Goal: Transaction & Acquisition: Purchase product/service

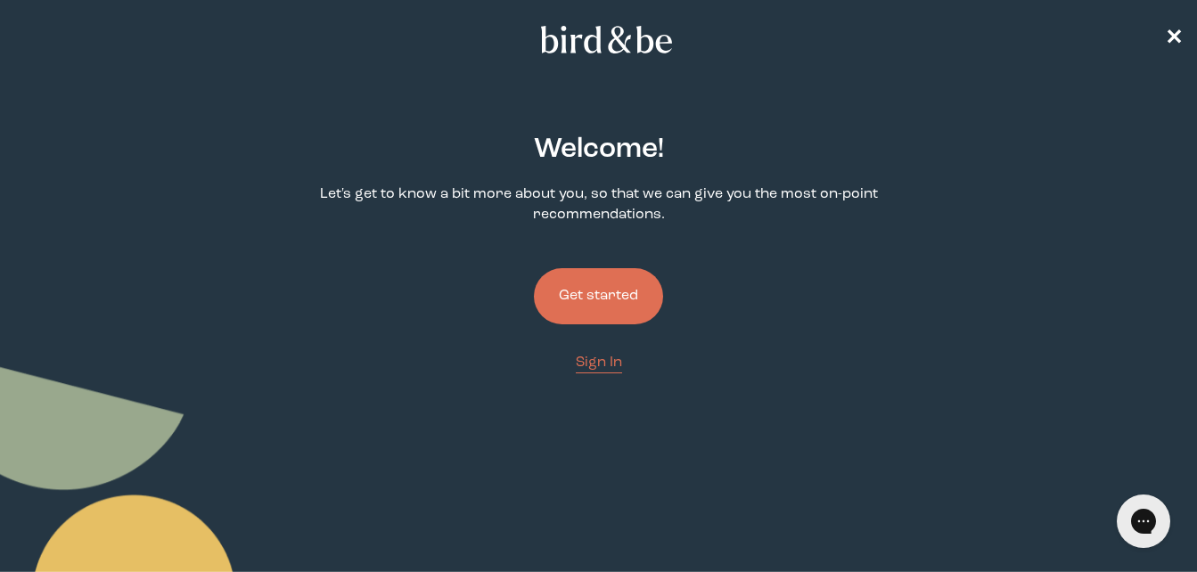
click at [578, 319] on button "Get started" at bounding box center [598, 296] width 129 height 56
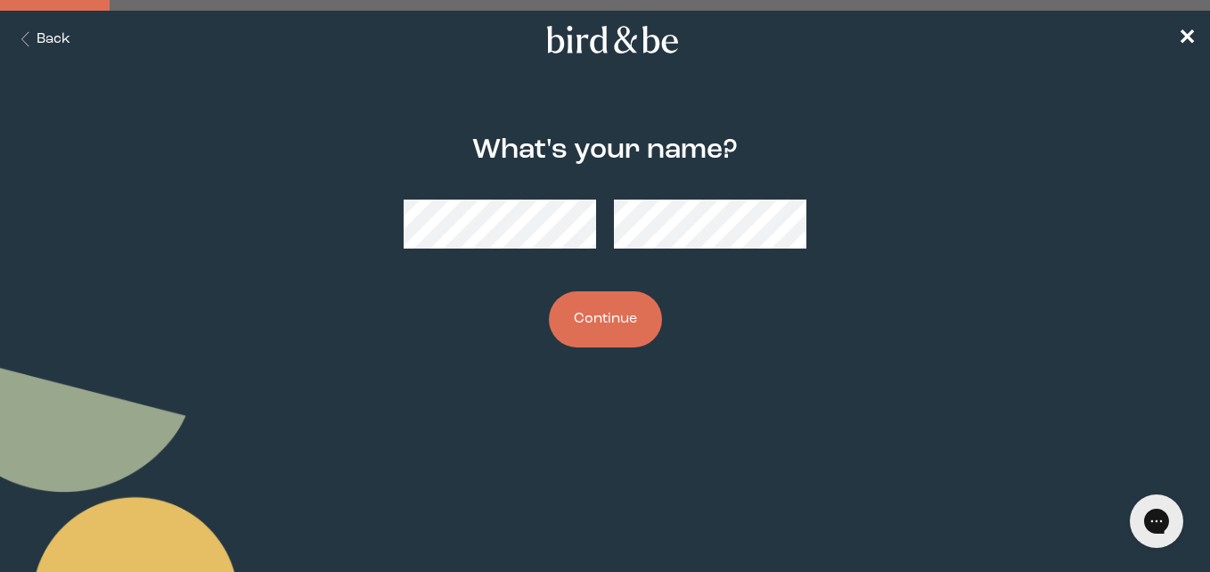
click at [714, 255] on div at bounding box center [606, 224] width 404 height 78
click at [640, 308] on button "Continue" at bounding box center [605, 319] width 113 height 56
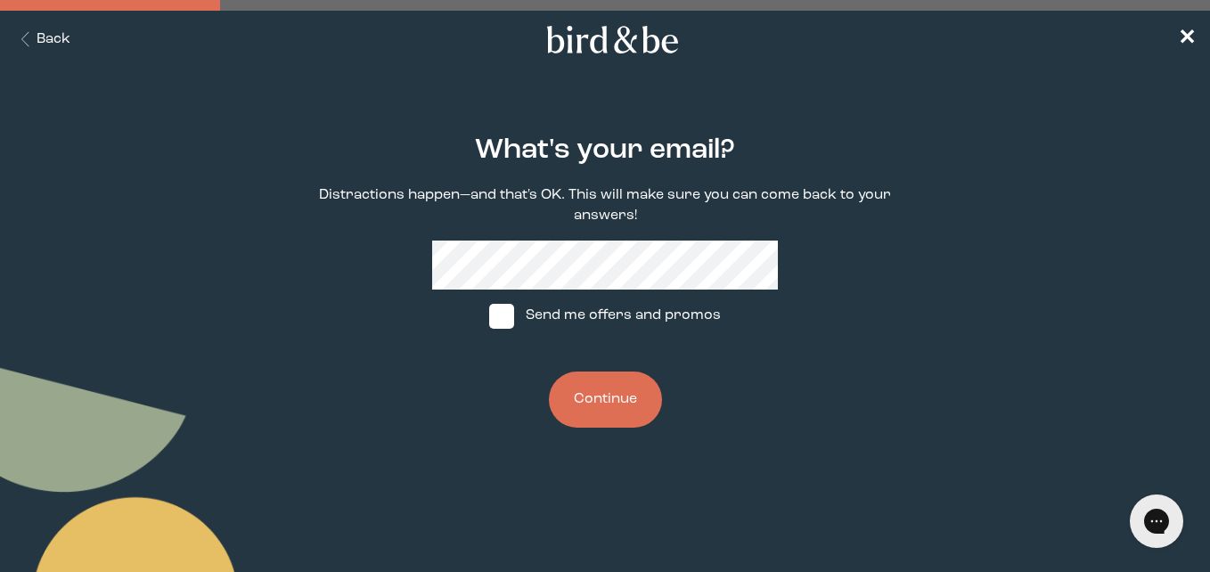
click at [514, 319] on span at bounding box center [501, 316] width 25 height 25
click at [489, 316] on input "Send me offers and promos" at bounding box center [488, 316] width 1 height 1
checkbox input "true"
click at [617, 425] on button "Continue" at bounding box center [605, 400] width 113 height 56
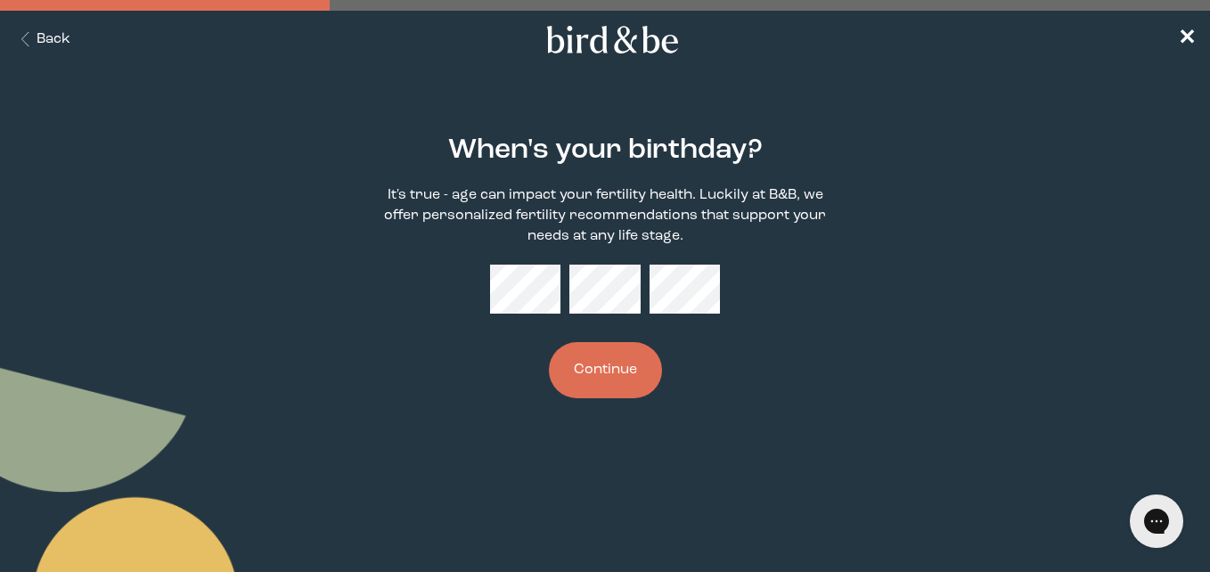
click at [630, 373] on button "Continue" at bounding box center [605, 370] width 113 height 56
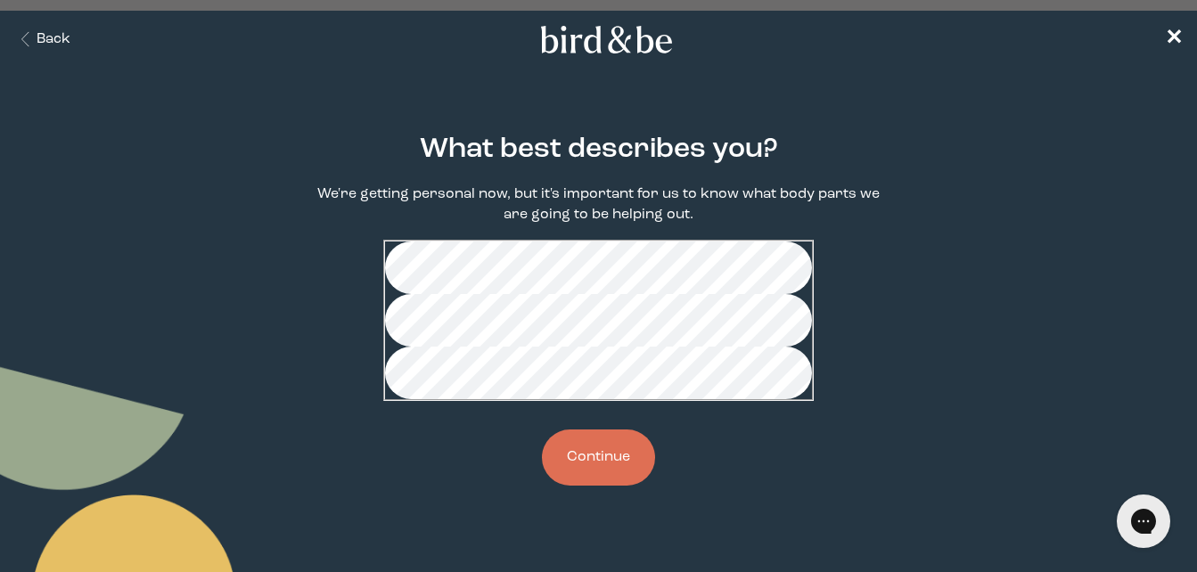
click at [614, 486] on button "Continue" at bounding box center [598, 458] width 113 height 56
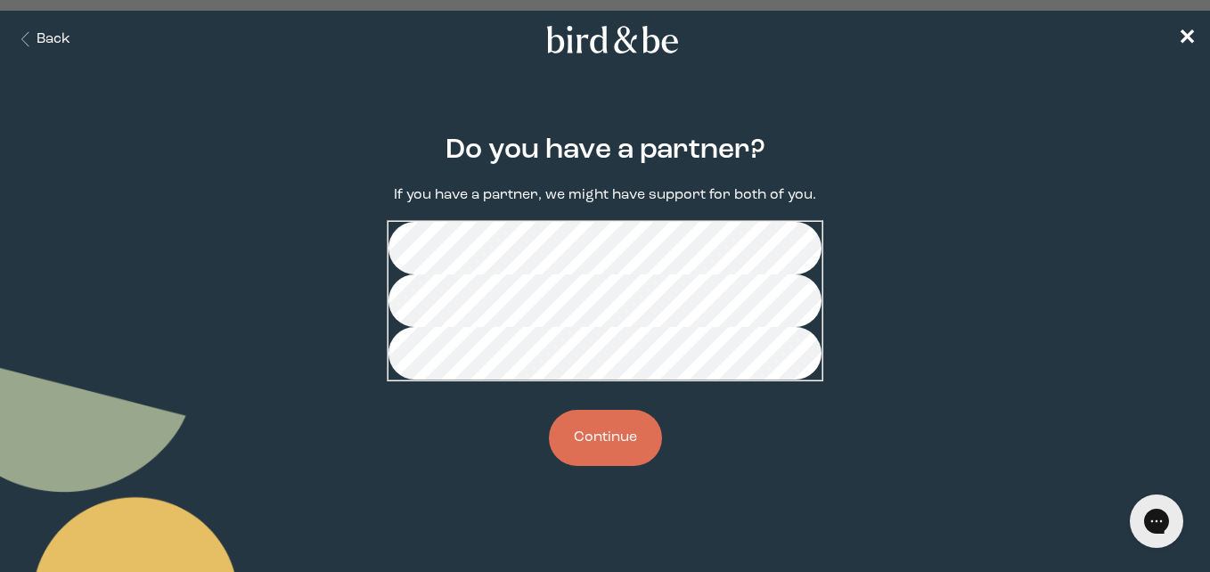
click at [616, 466] on button "Continue" at bounding box center [605, 438] width 113 height 56
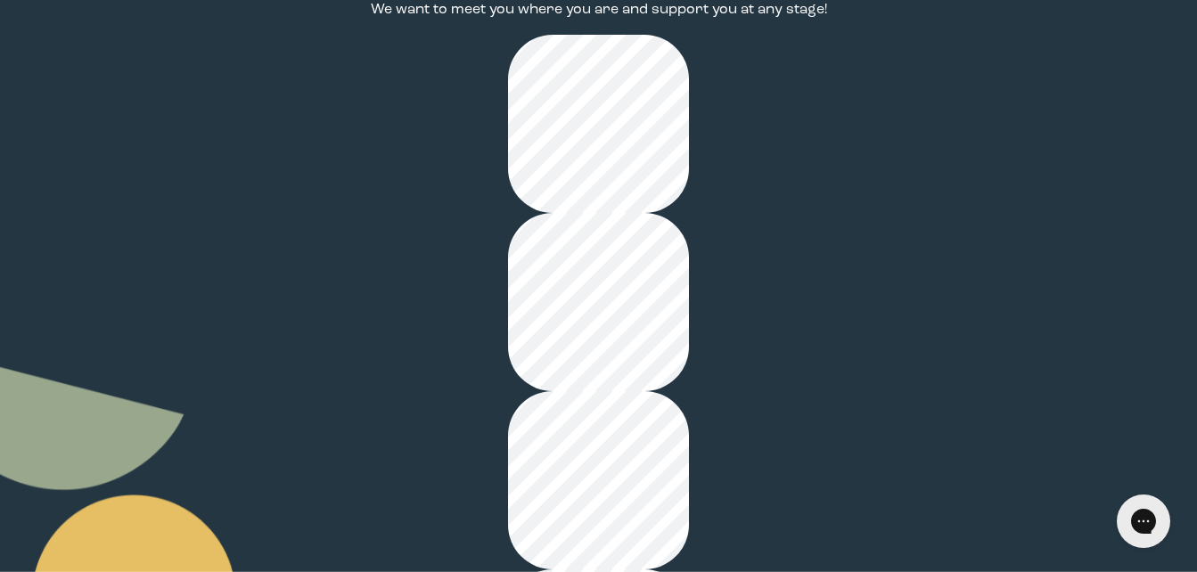
scroll to position [214, 0]
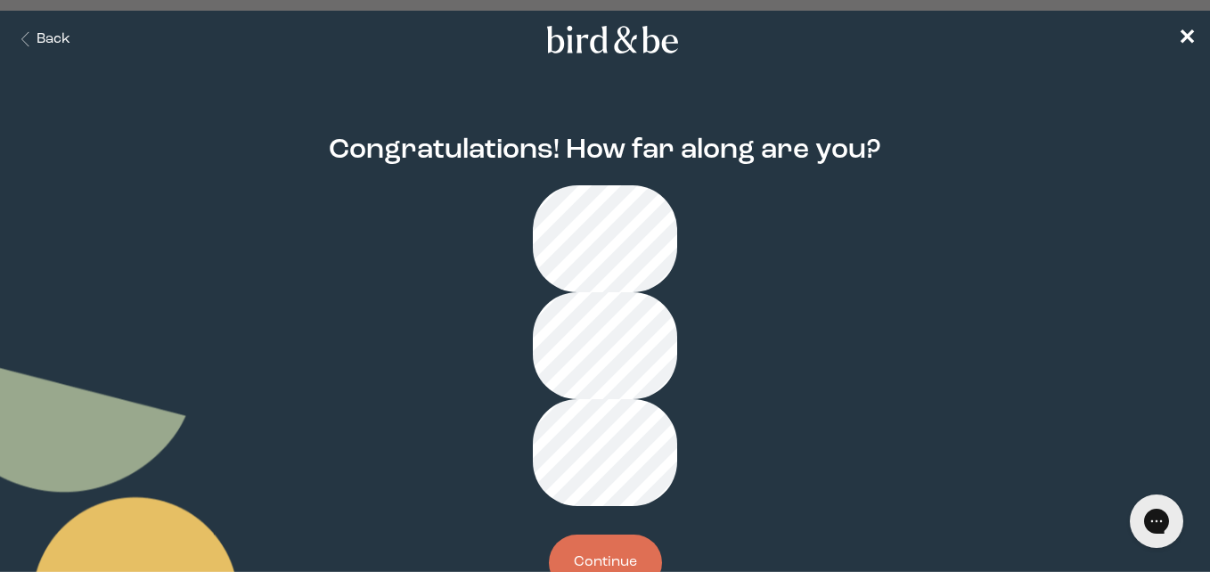
click at [648, 535] on button "Continue" at bounding box center [605, 563] width 113 height 56
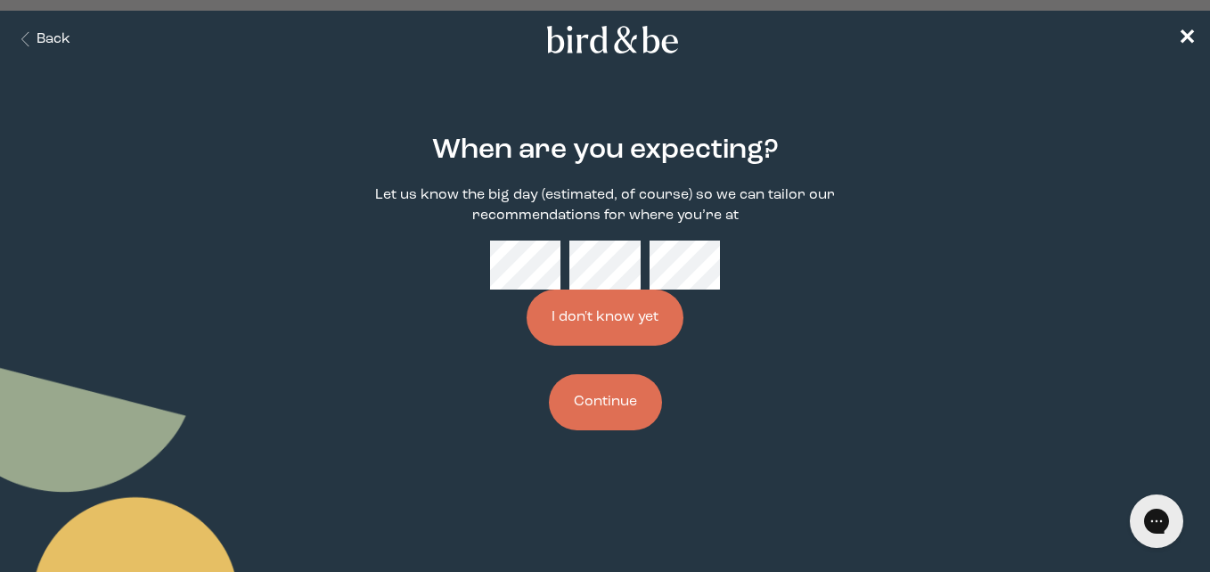
click at [630, 414] on button "Continue" at bounding box center [605, 402] width 113 height 56
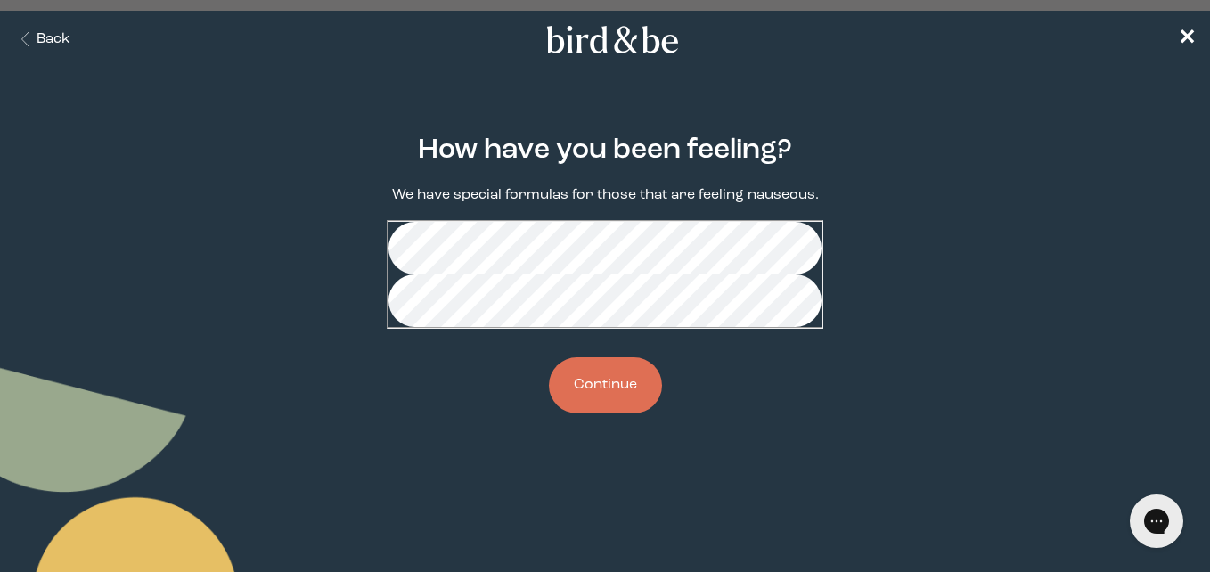
click at [621, 414] on button "Continue" at bounding box center [605, 385] width 113 height 56
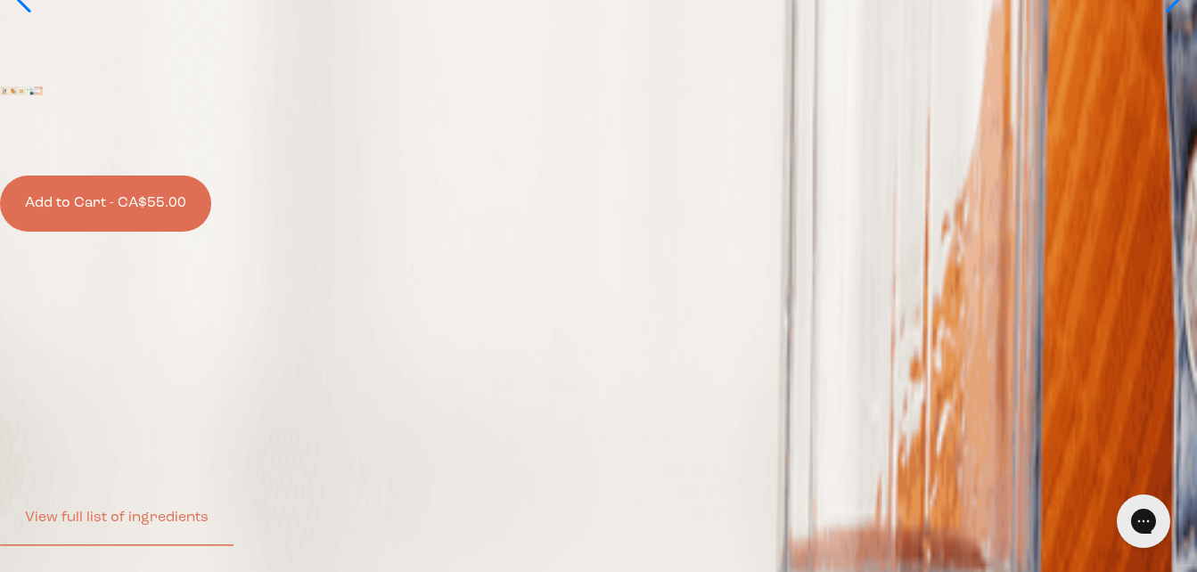
scroll to position [716, 0]
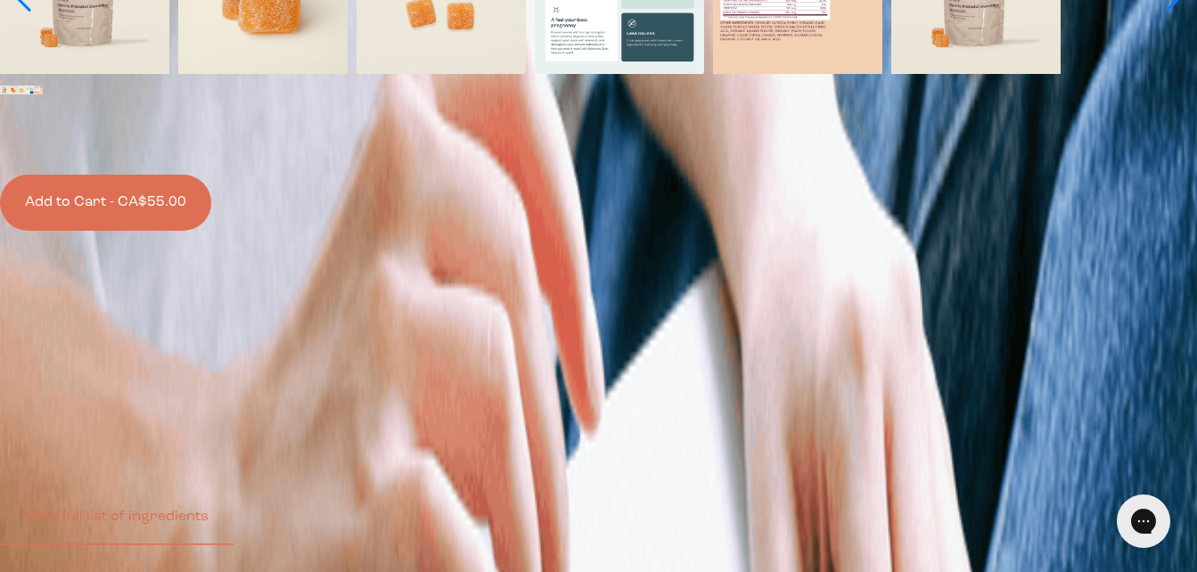
click at [519, 103] on div at bounding box center [599, 103] width 1190 height 0
click at [519, 118] on input "CA$55.00 One-time purchase" at bounding box center [603, 112] width 1190 height 12
click at [211, 231] on button "Add to Cart - CA$55.00" at bounding box center [105, 203] width 211 height 56
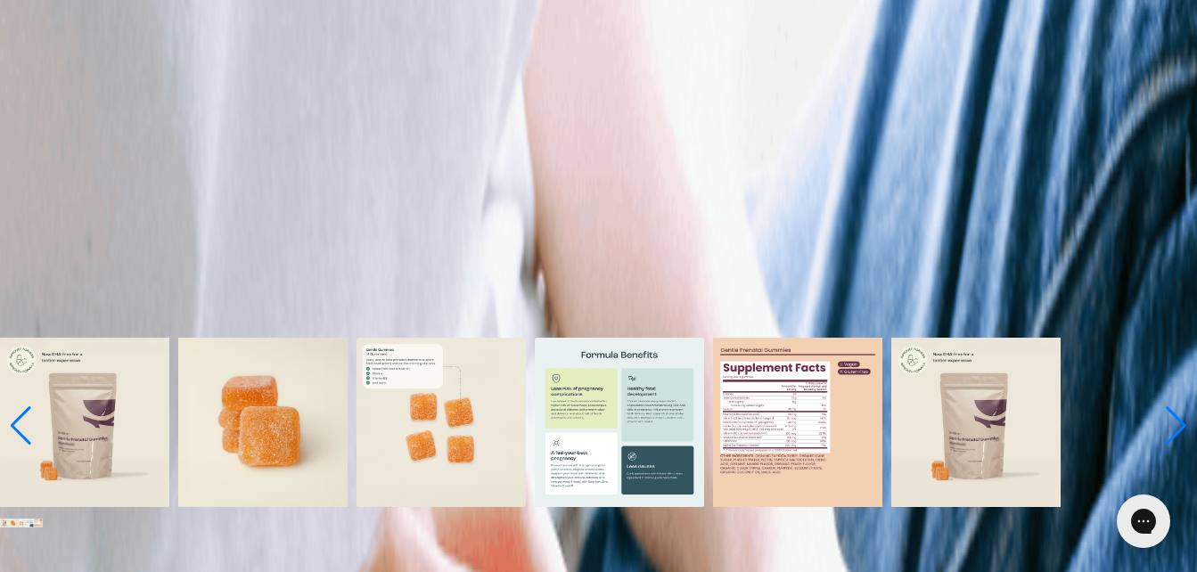
scroll to position [274, 0]
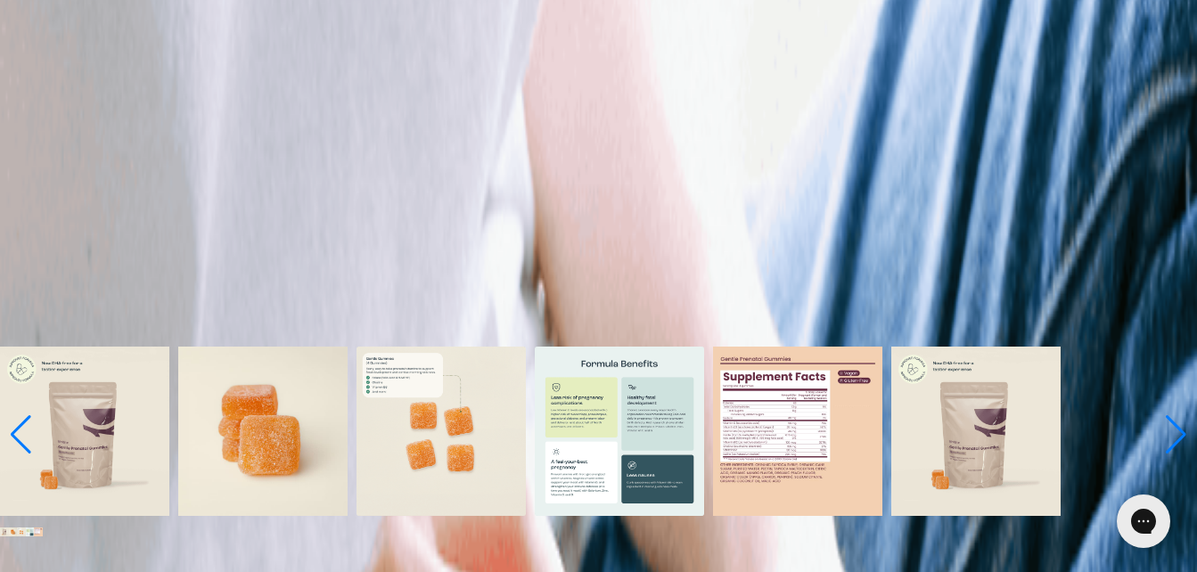
click at [26, 528] on img at bounding box center [21, 532] width 9 height 9
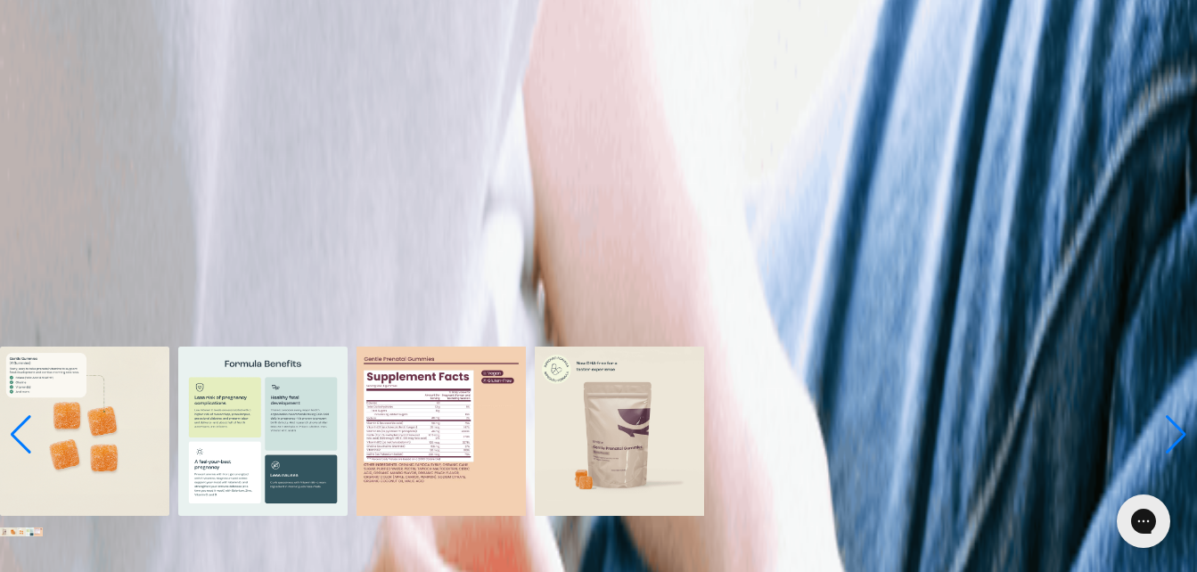
click at [35, 528] on img at bounding box center [30, 532] width 9 height 9
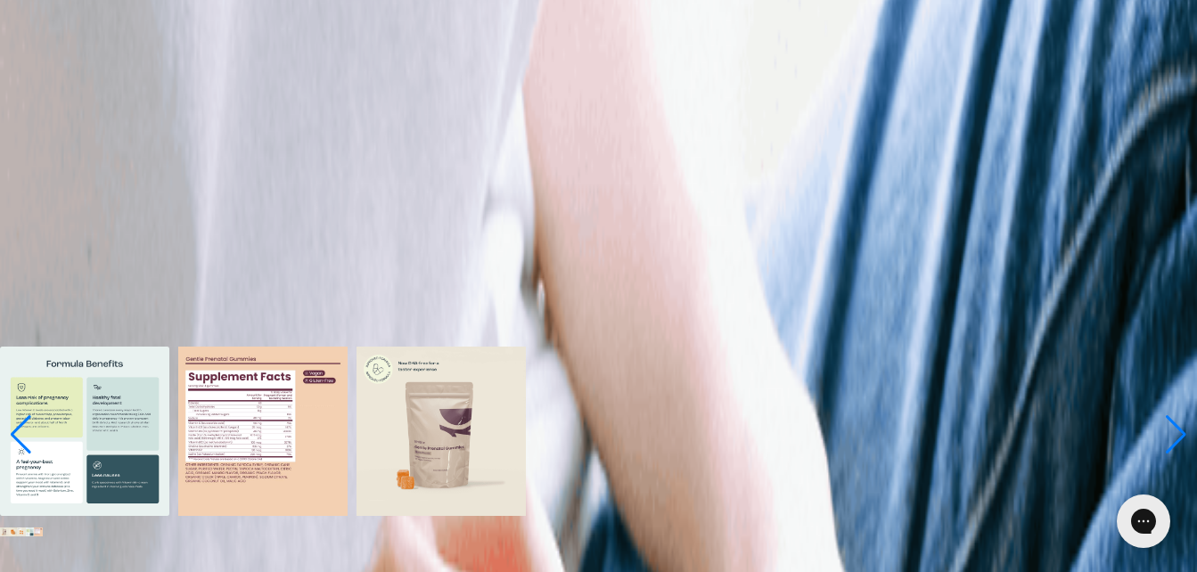
click at [169, 347] on img at bounding box center [84, 431] width 169 height 169
click at [43, 528] on img at bounding box center [38, 532] width 9 height 9
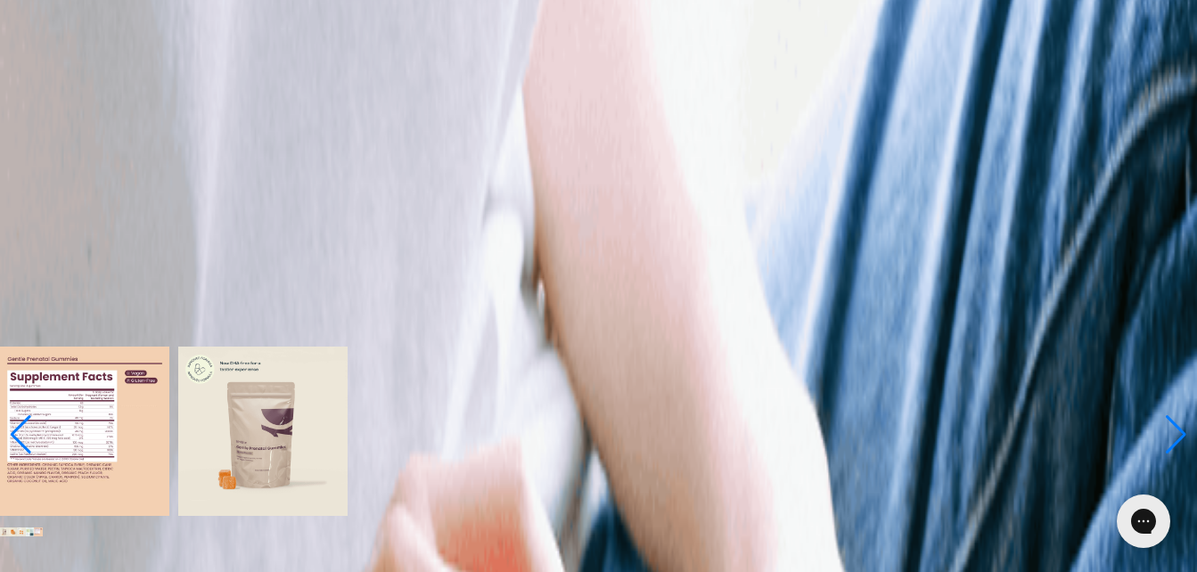
click at [169, 347] on img at bounding box center [84, 431] width 169 height 169
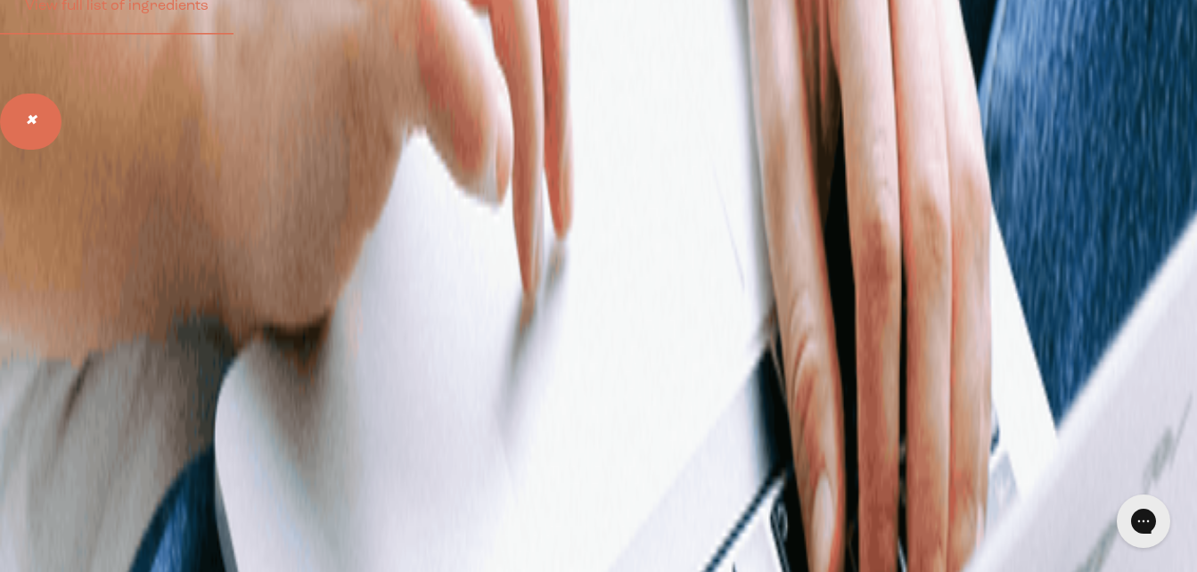
scroll to position [1225, 0]
